Goal: Check status: Check status

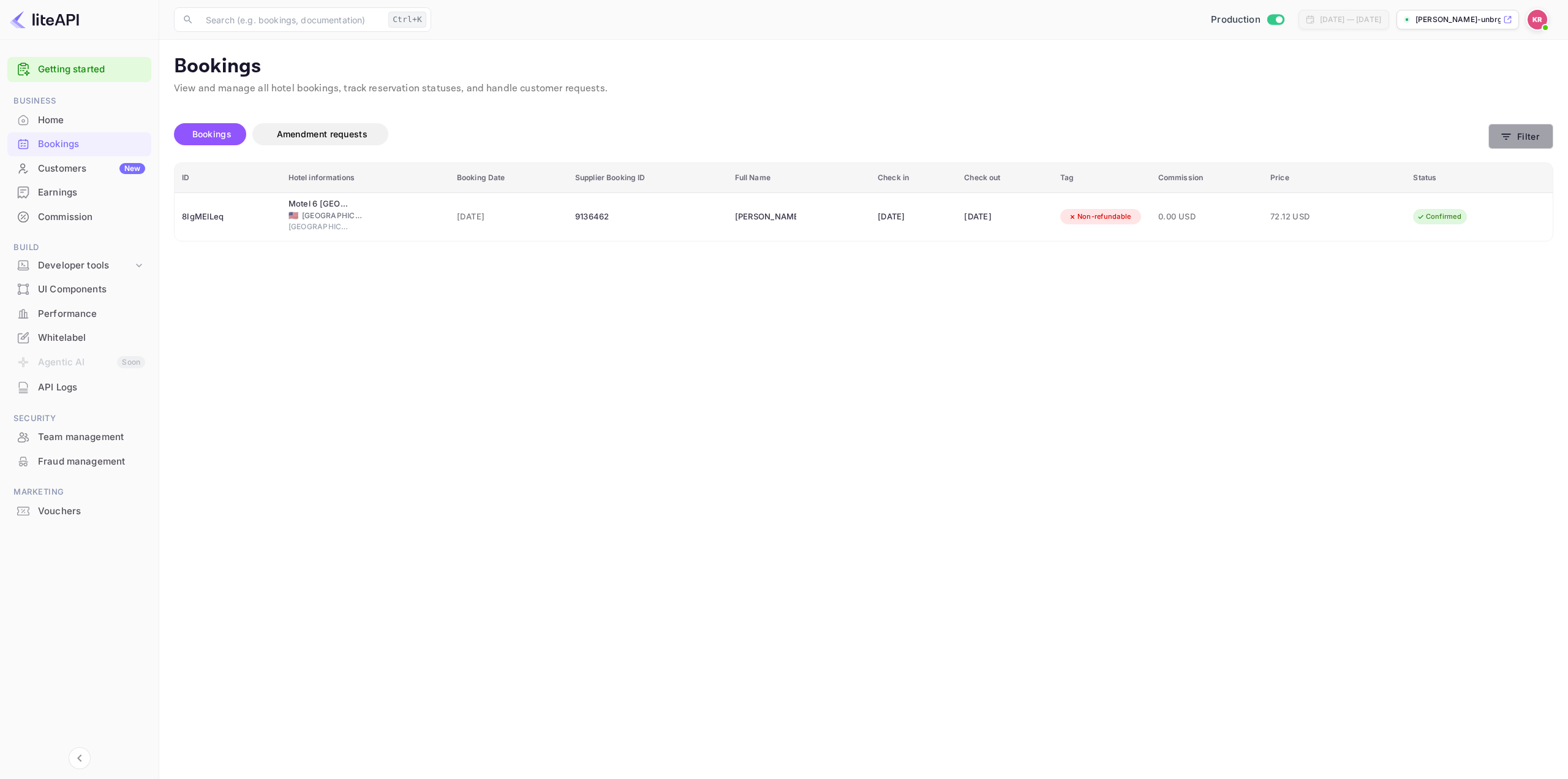
click at [1525, 132] on button "Filter" at bounding box center [1521, 136] width 65 height 25
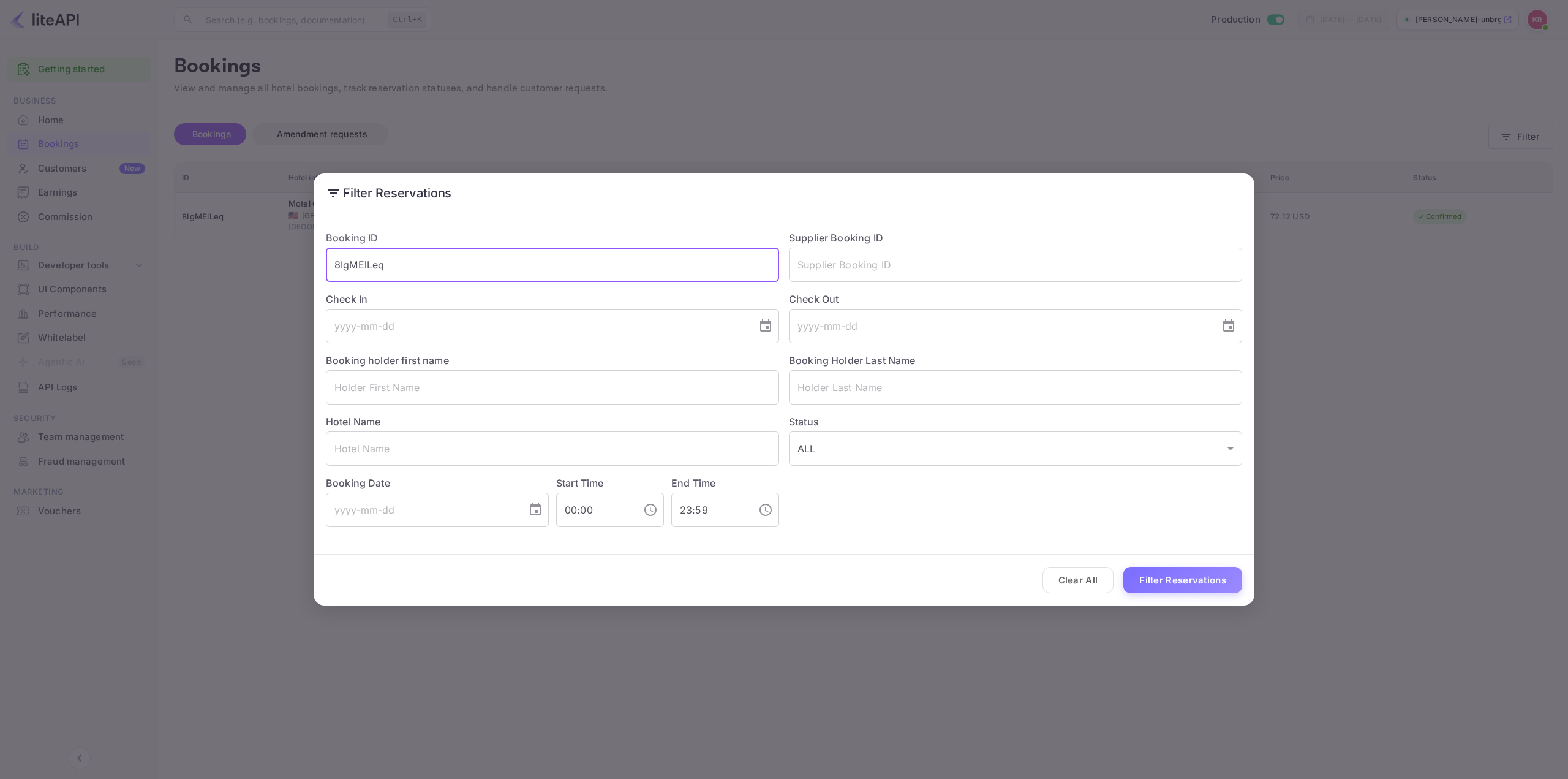
drag, startPoint x: 309, startPoint y: 269, endPoint x: 117, endPoint y: 271, distance: 192.0
click at [134, 275] on div "Filter Reservations Booking ID 8IgMElLeq ​ Supplier Booking ID ​ Check In ​ Che…" at bounding box center [784, 389] width 1568 height 779
paste input "Mk82FVR6n"
type input "Mk82FVR6n"
click at [1178, 579] on button "Filter Reservations" at bounding box center [1183, 580] width 119 height 26
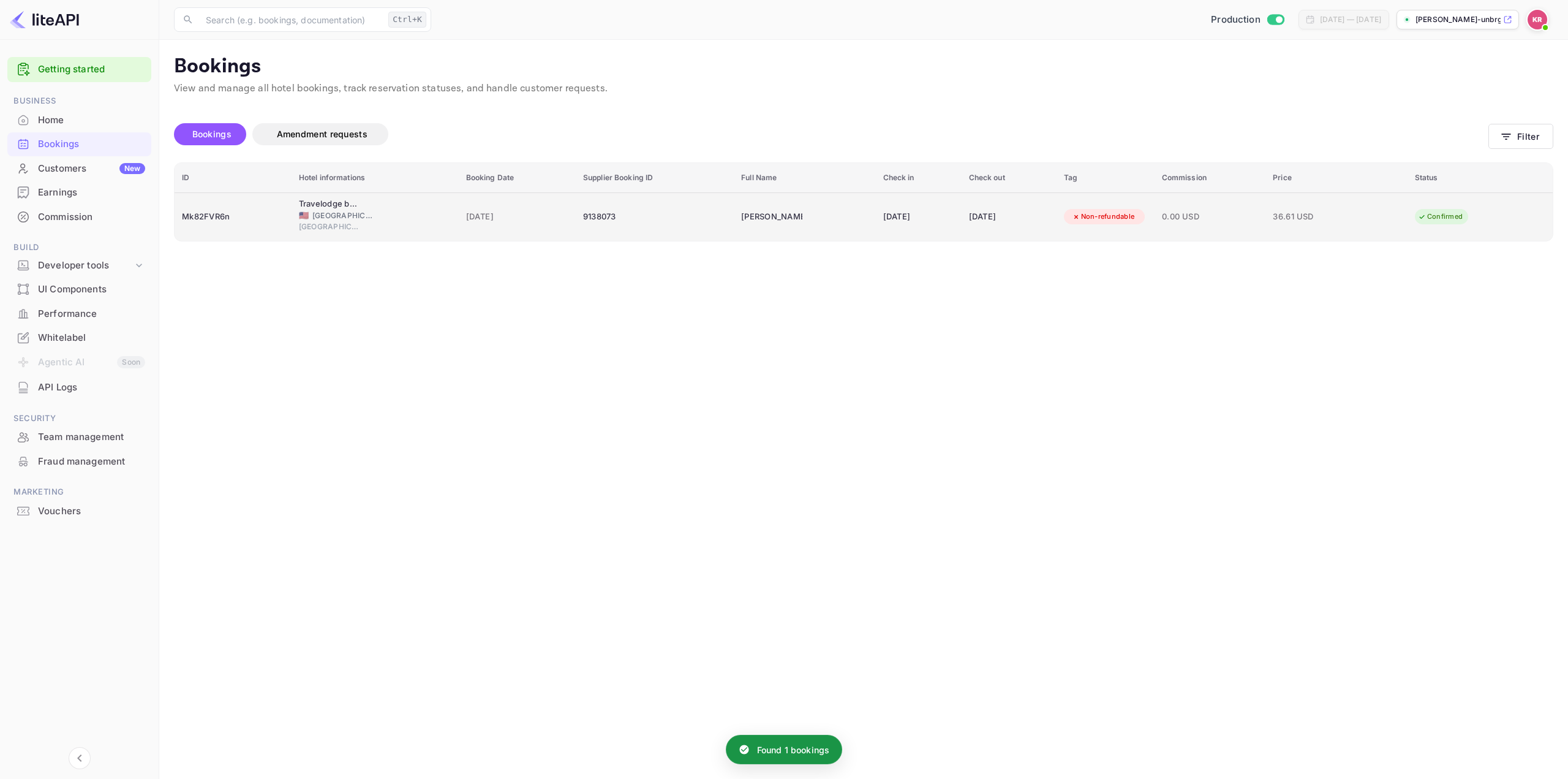
click at [910, 210] on div "[DATE]" at bounding box center [918, 216] width 71 height 19
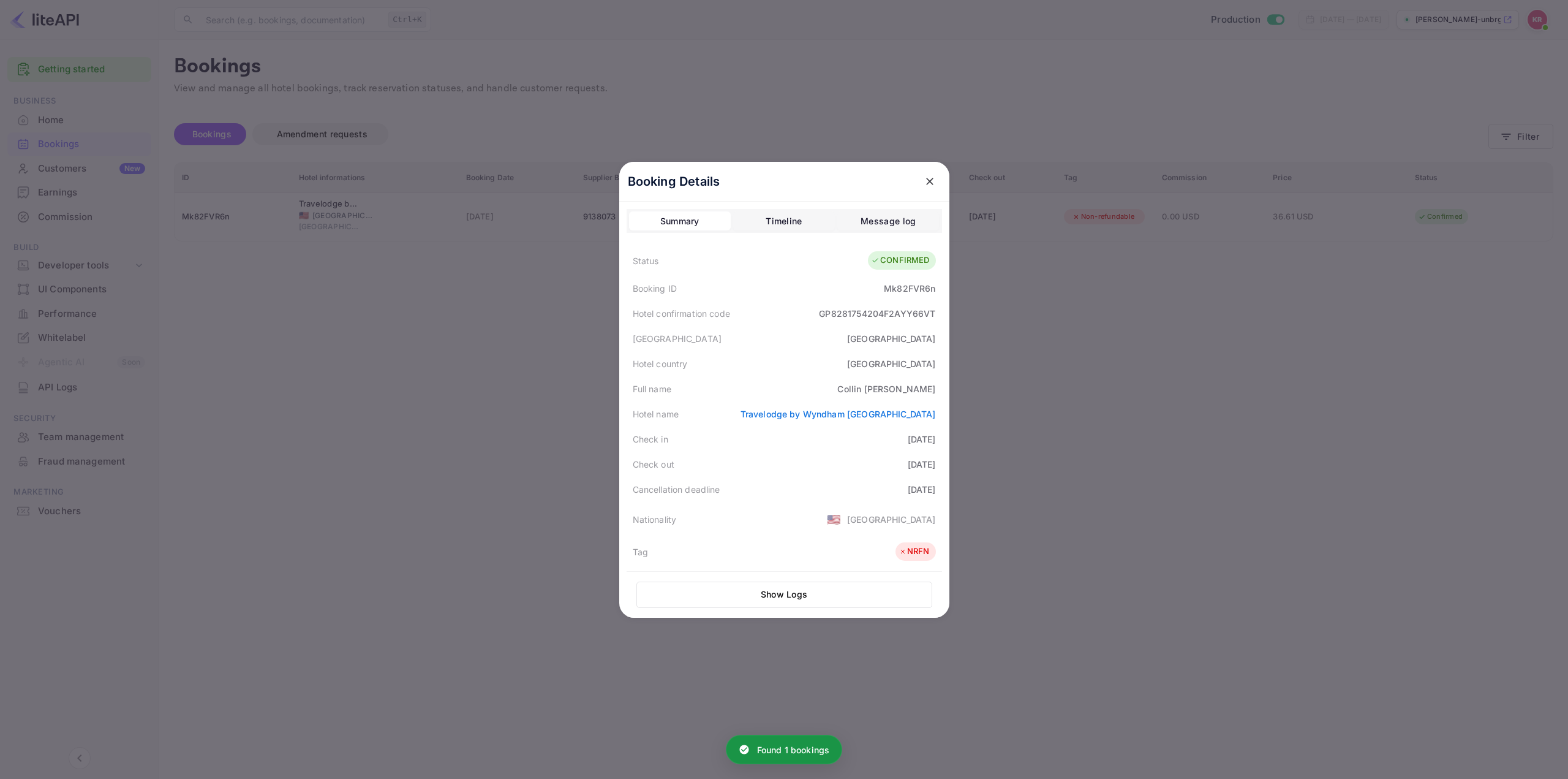
click at [854, 315] on div "GP8281754204F2AYY66VT" at bounding box center [877, 313] width 117 height 13
click at [853, 315] on div "GP8281754204F2AYY66VT" at bounding box center [877, 313] width 117 height 13
drag, startPoint x: 840, startPoint y: 350, endPoint x: 824, endPoint y: 372, distance: 27.2
click at [839, 351] on div "Hotel country [GEOGRAPHIC_DATA]" at bounding box center [784, 363] width 315 height 25
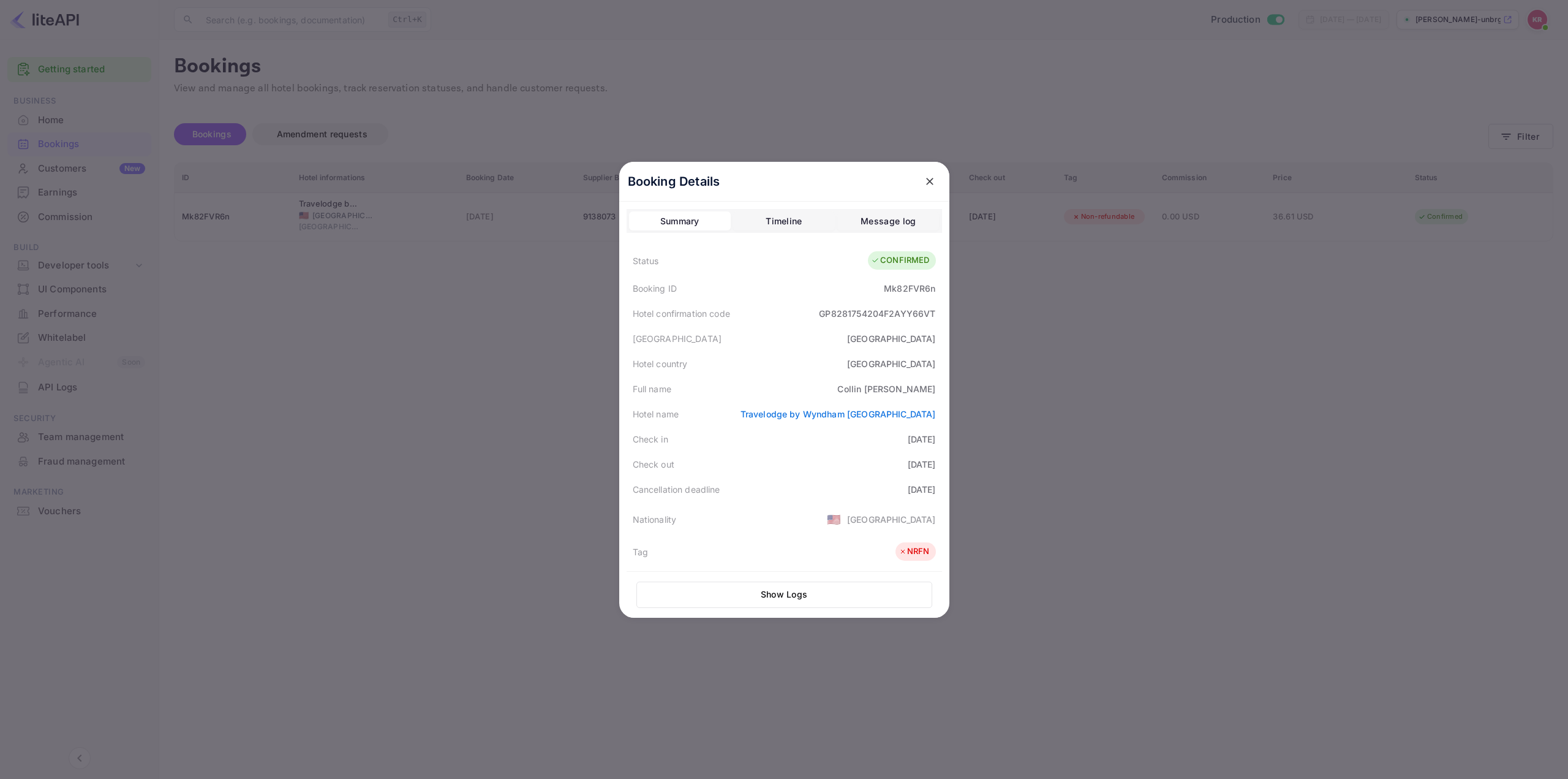
click at [796, 394] on div "Full name [PERSON_NAME]" at bounding box center [784, 389] width 315 height 25
click at [792, 392] on div "Full name [PERSON_NAME]" at bounding box center [784, 389] width 315 height 25
click at [789, 392] on div "Full name [PERSON_NAME]" at bounding box center [784, 389] width 315 height 25
click at [796, 423] on div "Hotel name Travelodge by [GEOGRAPHIC_DATA]" at bounding box center [784, 414] width 315 height 25
click at [792, 393] on div "Full name [PERSON_NAME]" at bounding box center [784, 389] width 315 height 25
